Goal: Use online tool/utility: Utilize a website feature to perform a specific function

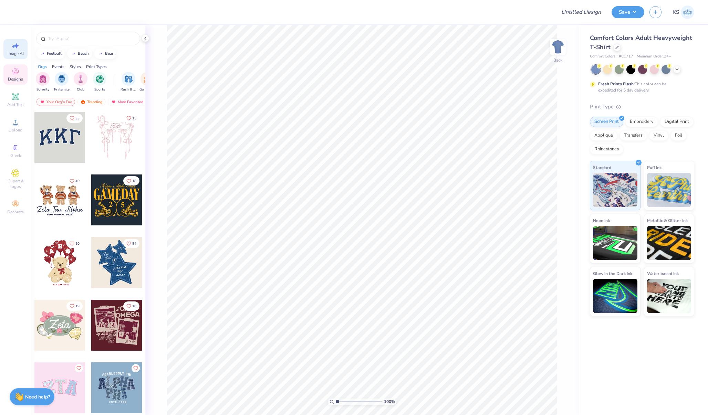
click at [13, 46] on icon at bounding box center [13, 46] width 3 height 3
select select "4"
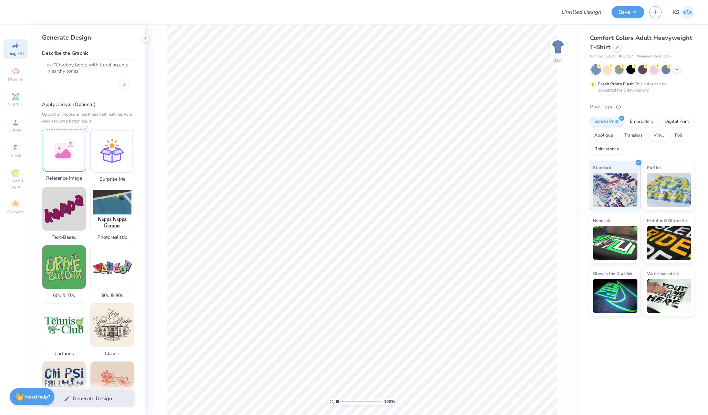
click at [60, 151] on div at bounding box center [64, 150] width 44 height 44
click at [82, 84] on div at bounding box center [88, 77] width 92 height 35
click at [74, 70] on textarea at bounding box center [87, 70] width 83 height 17
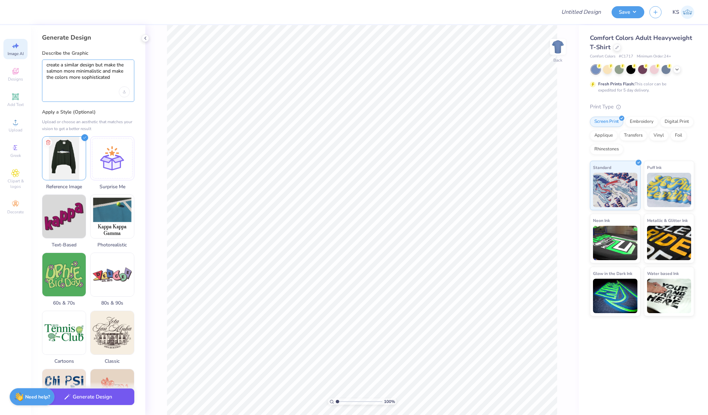
type textarea "create a similar design but make the salmon more minimalistic and make the colo…"
click at [91, 398] on button "Generate Design" at bounding box center [88, 397] width 92 height 17
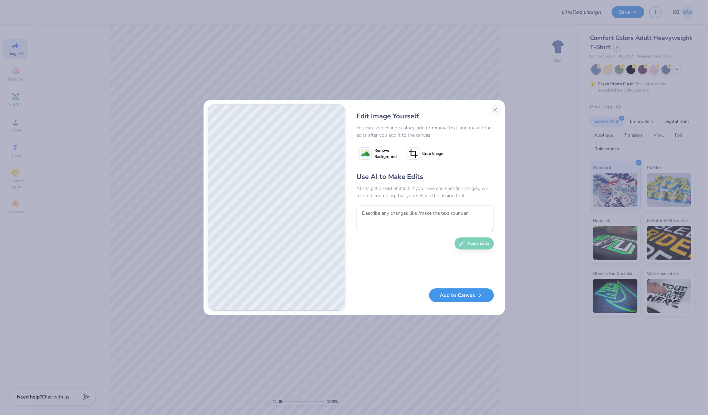
click at [443, 300] on button "Add to Canvas" at bounding box center [461, 296] width 65 height 14
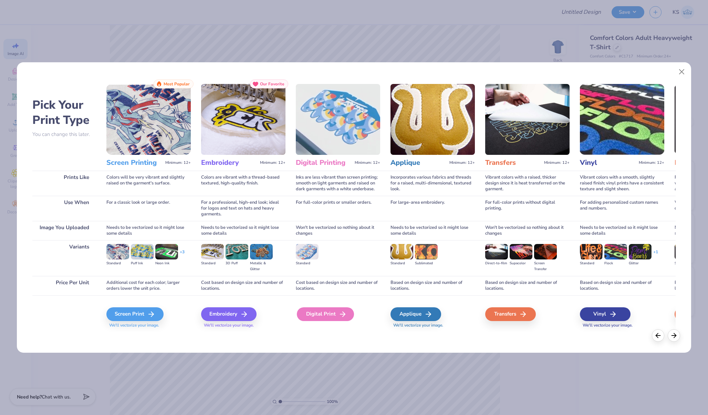
click at [336, 317] on div "Digital Print" at bounding box center [325, 314] width 57 height 14
click at [336, 315] on div "Digital Print" at bounding box center [325, 314] width 57 height 14
click at [332, 313] on div "Digital Print" at bounding box center [325, 314] width 57 height 14
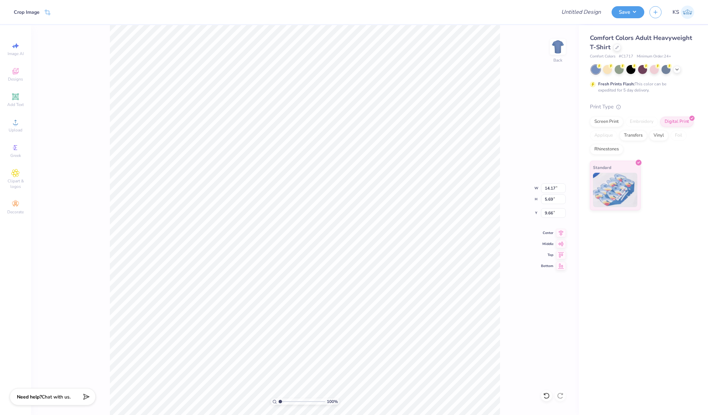
type input "10.66"
type input "4.28"
type input "4.07"
type input "14.17"
type input "5.69"
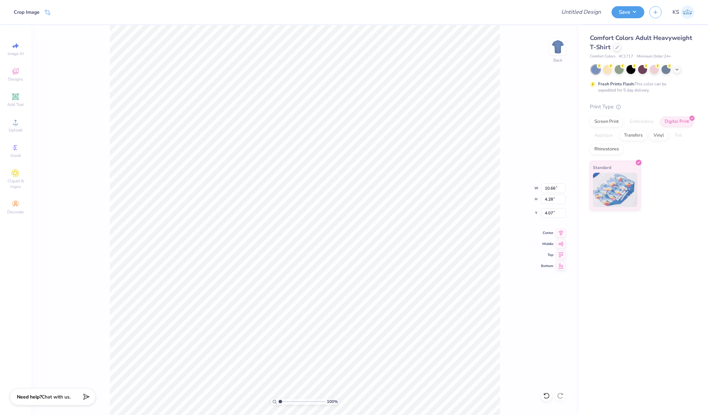
type input "9.66"
click at [20, 48] on div "Image AI" at bounding box center [15, 49] width 24 height 20
select select "4"
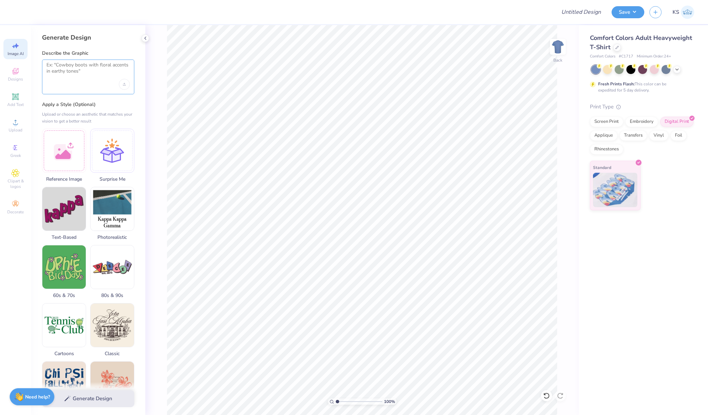
click at [73, 72] on textarea at bounding box center [87, 70] width 83 height 17
click at [71, 145] on div at bounding box center [64, 150] width 44 height 44
click at [90, 73] on textarea at bounding box center [87, 70] width 83 height 17
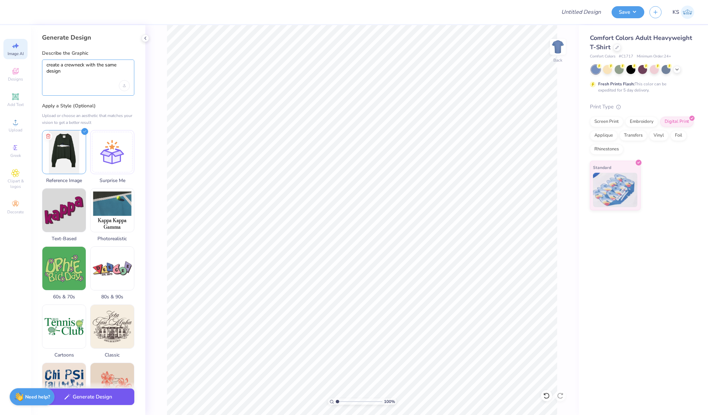
type textarea "create a crewneck with the same design"
click at [91, 395] on button "Generate Design" at bounding box center [88, 397] width 92 height 17
